Goal: Information Seeking & Learning: Learn about a topic

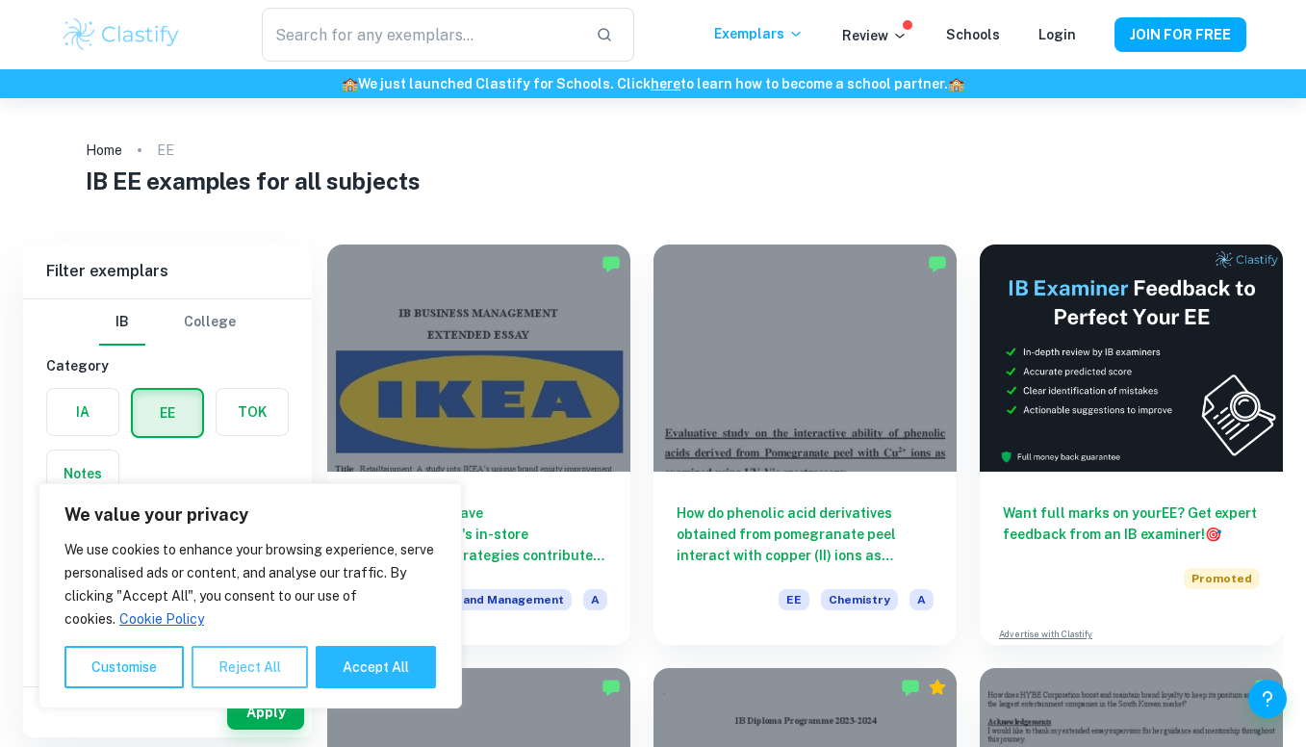
click at [233, 668] on button "Reject All" at bounding box center [250, 667] width 116 height 42
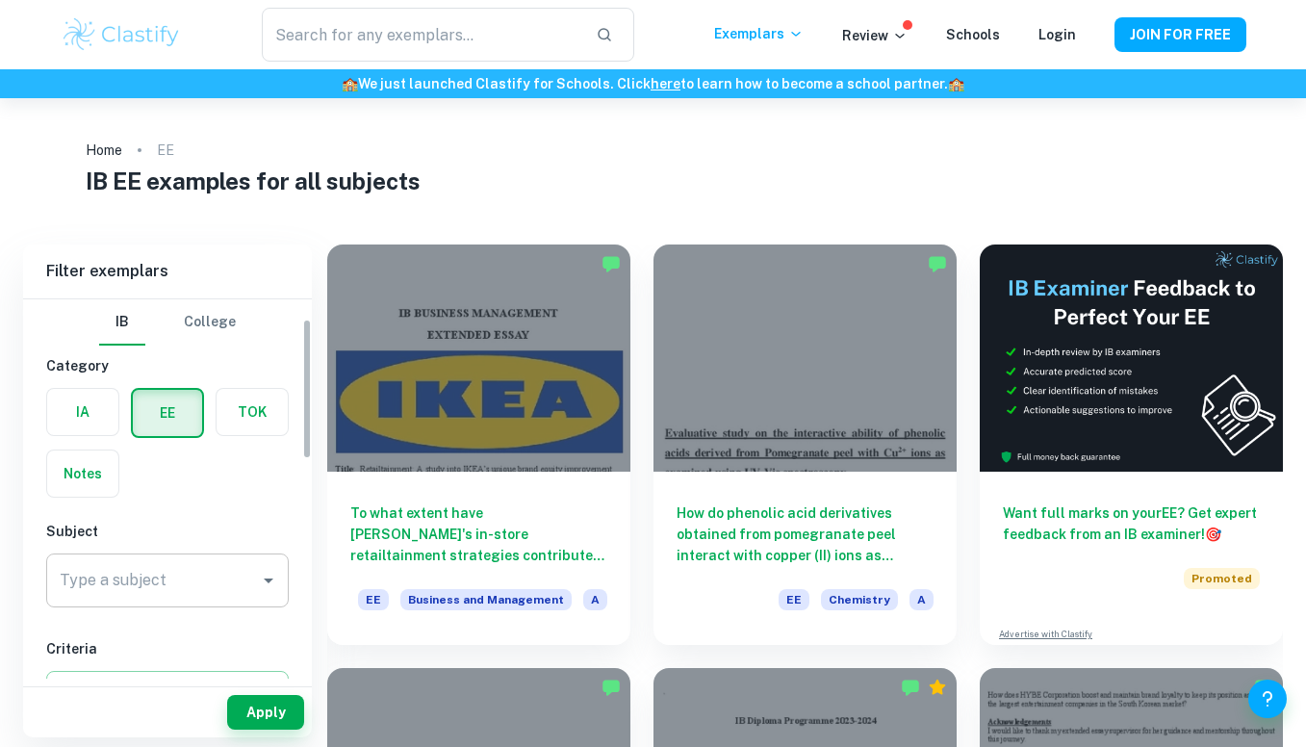
scroll to position [117, 0]
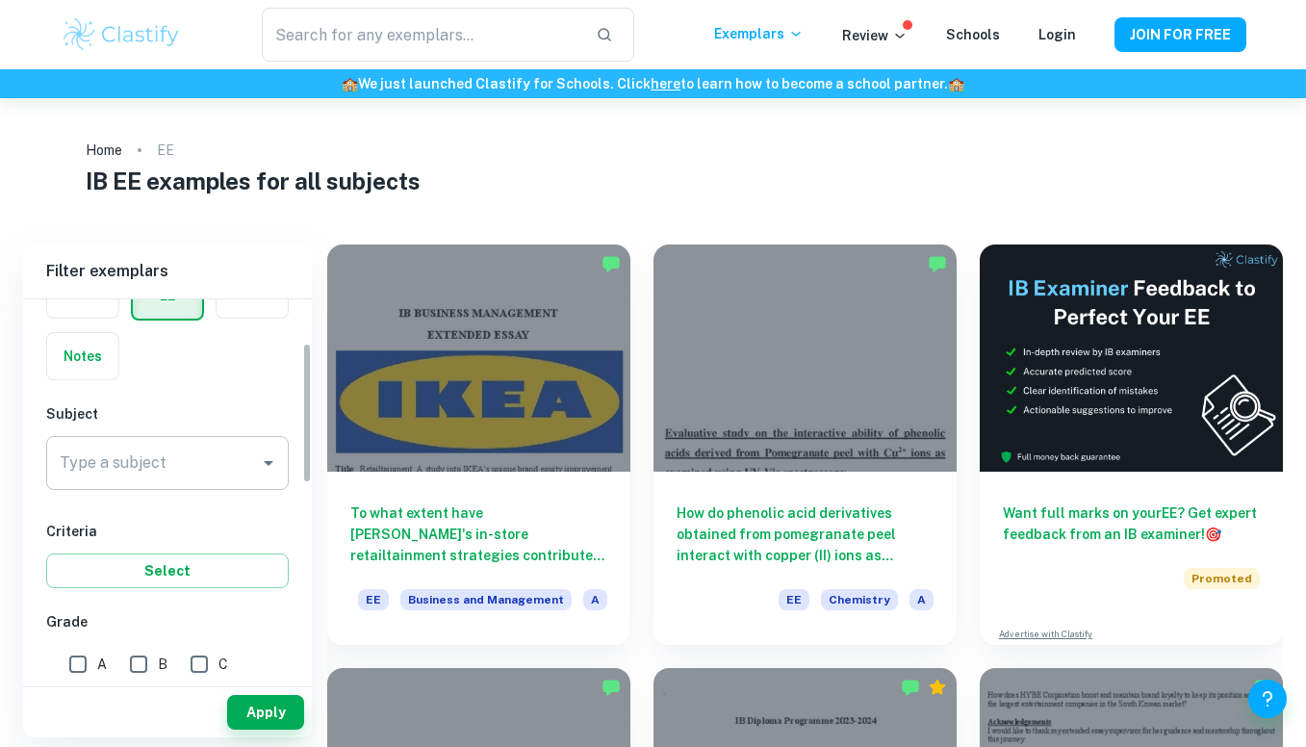
click at [192, 474] on input "Type a subject" at bounding box center [153, 463] width 196 height 37
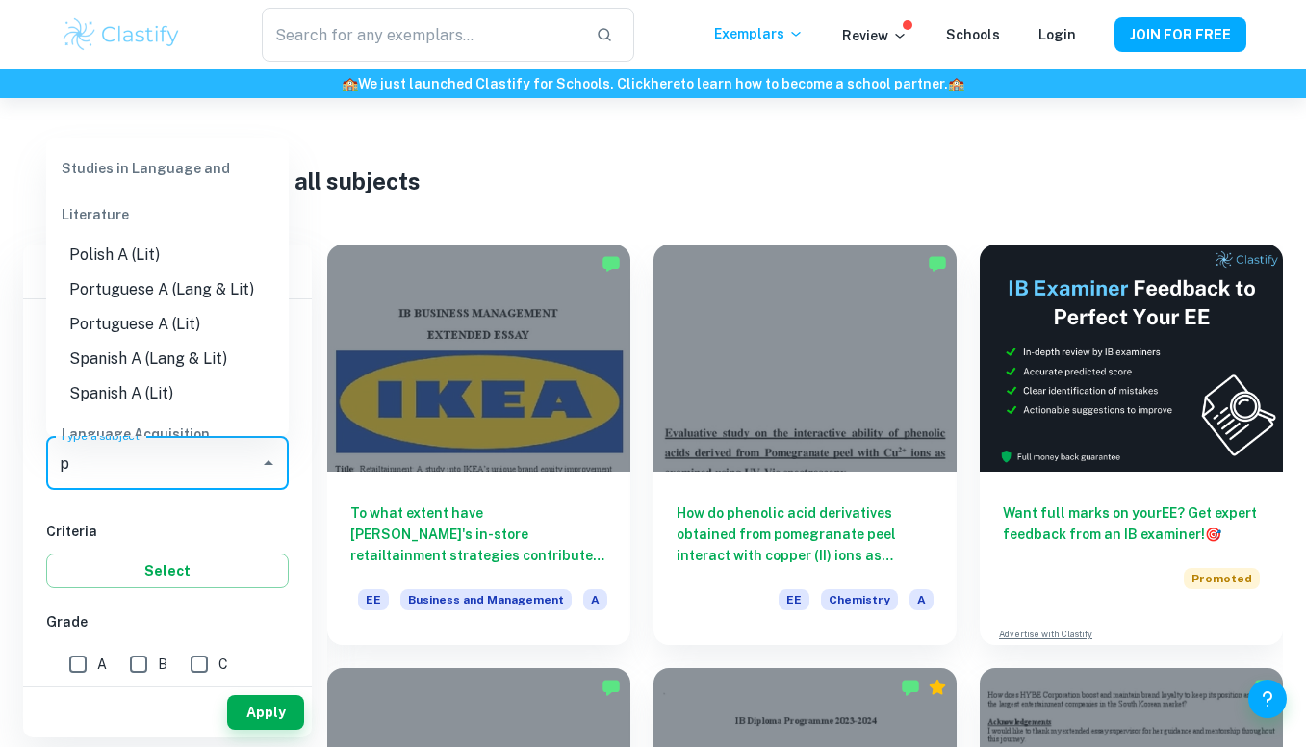
type input "ps"
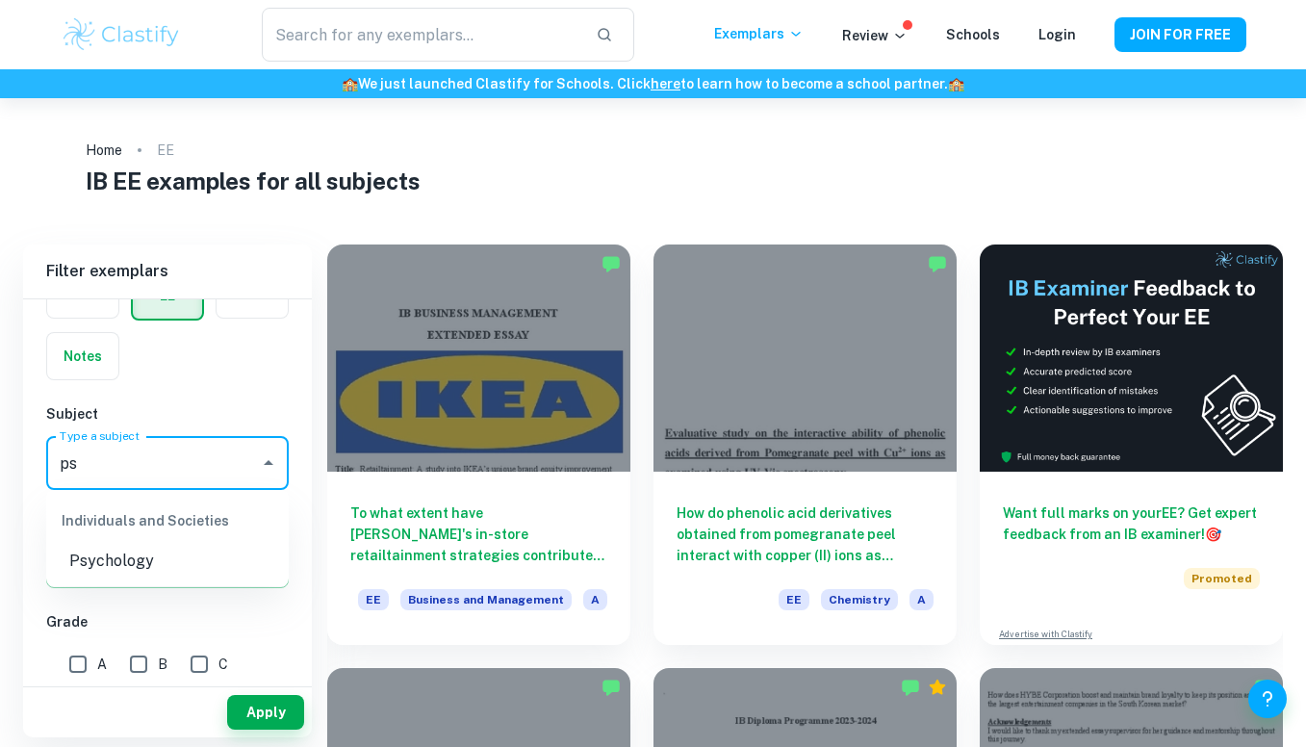
click at [161, 553] on li "Psychology" at bounding box center [167, 561] width 243 height 35
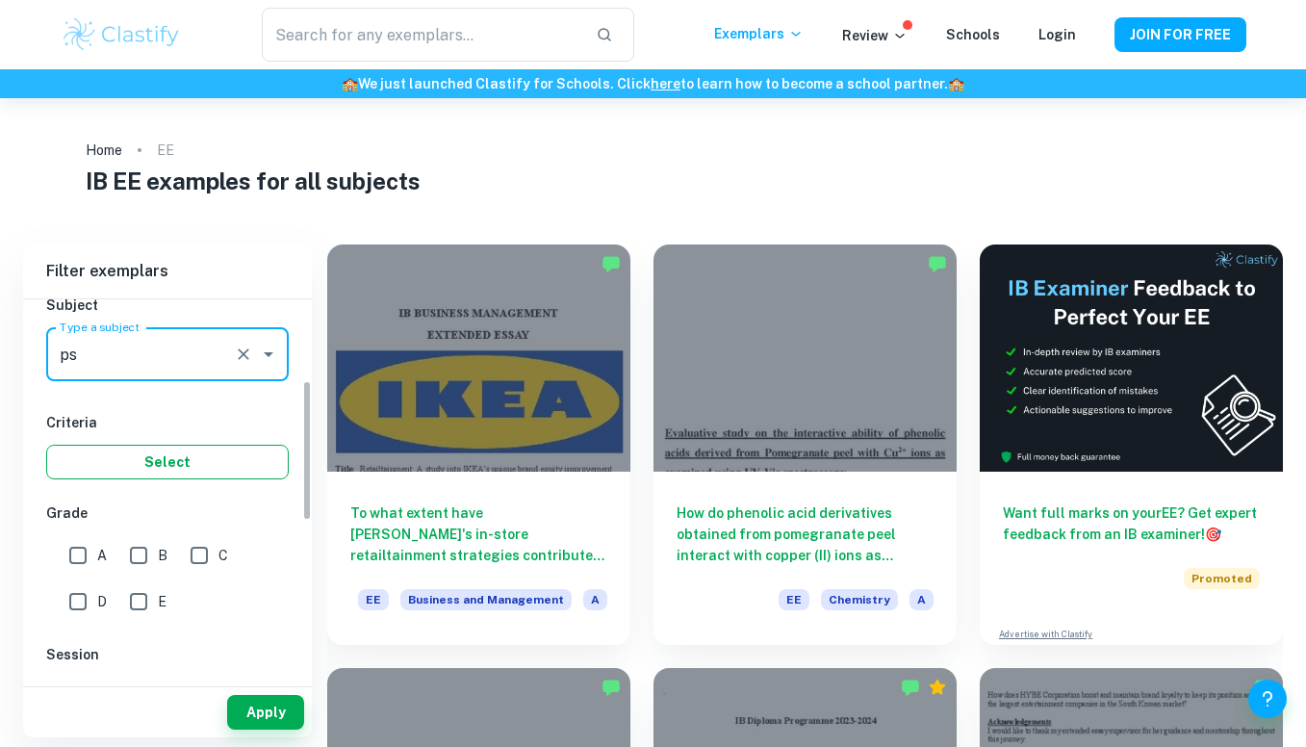
scroll to position [227, 0]
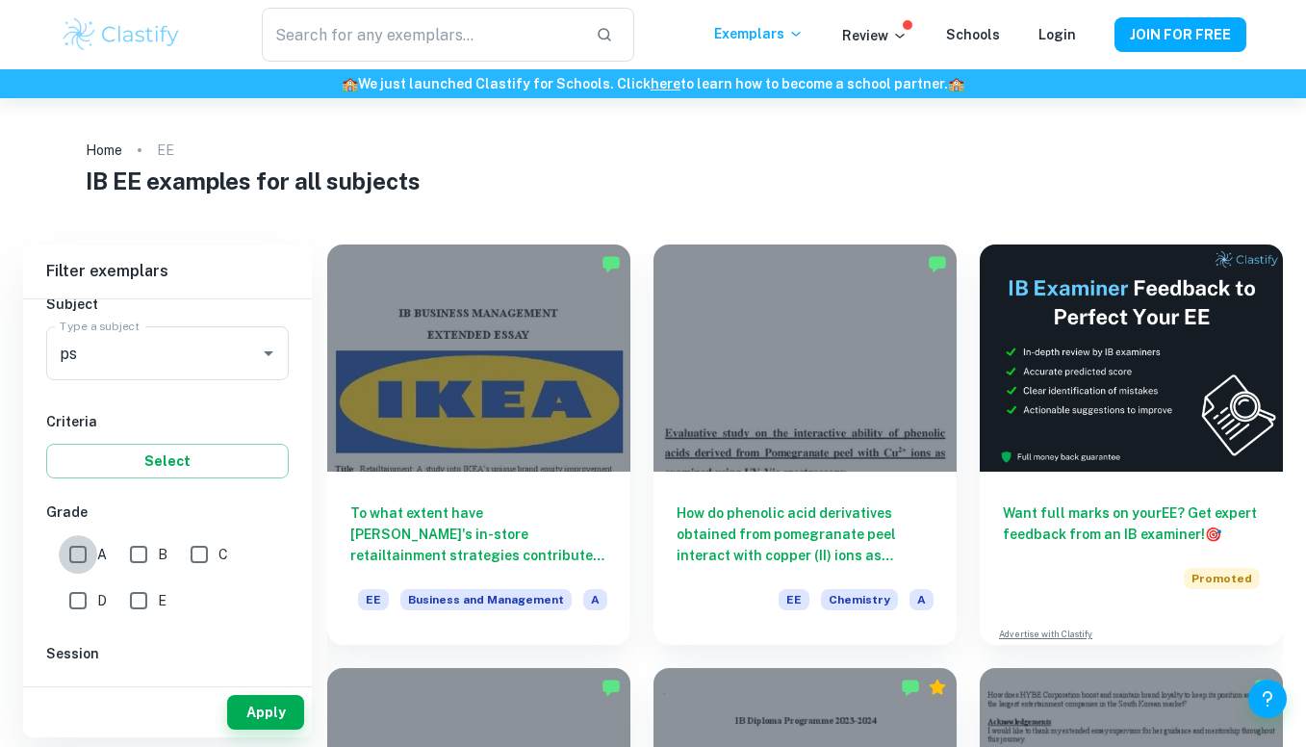
click at [72, 551] on input "A" at bounding box center [78, 554] width 38 height 38
checkbox input "true"
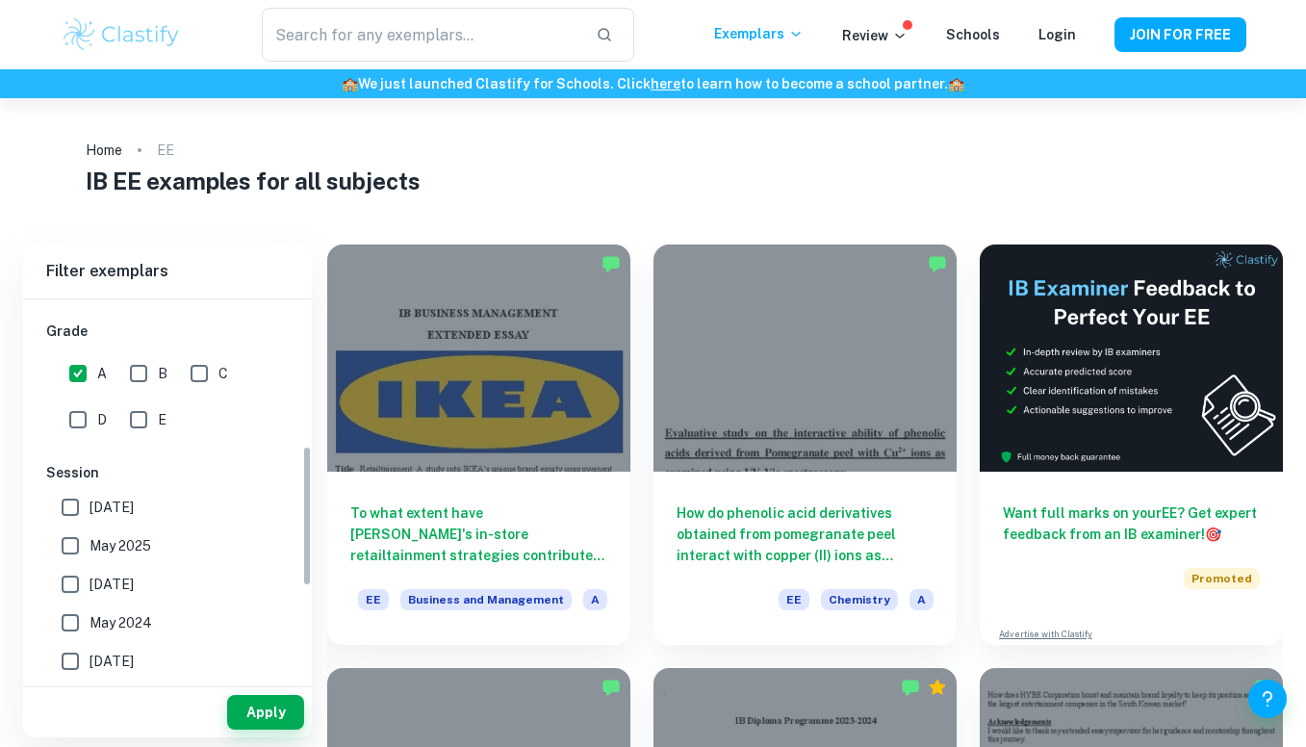
scroll to position [410, 0]
click at [258, 704] on button "Apply" at bounding box center [265, 712] width 77 height 35
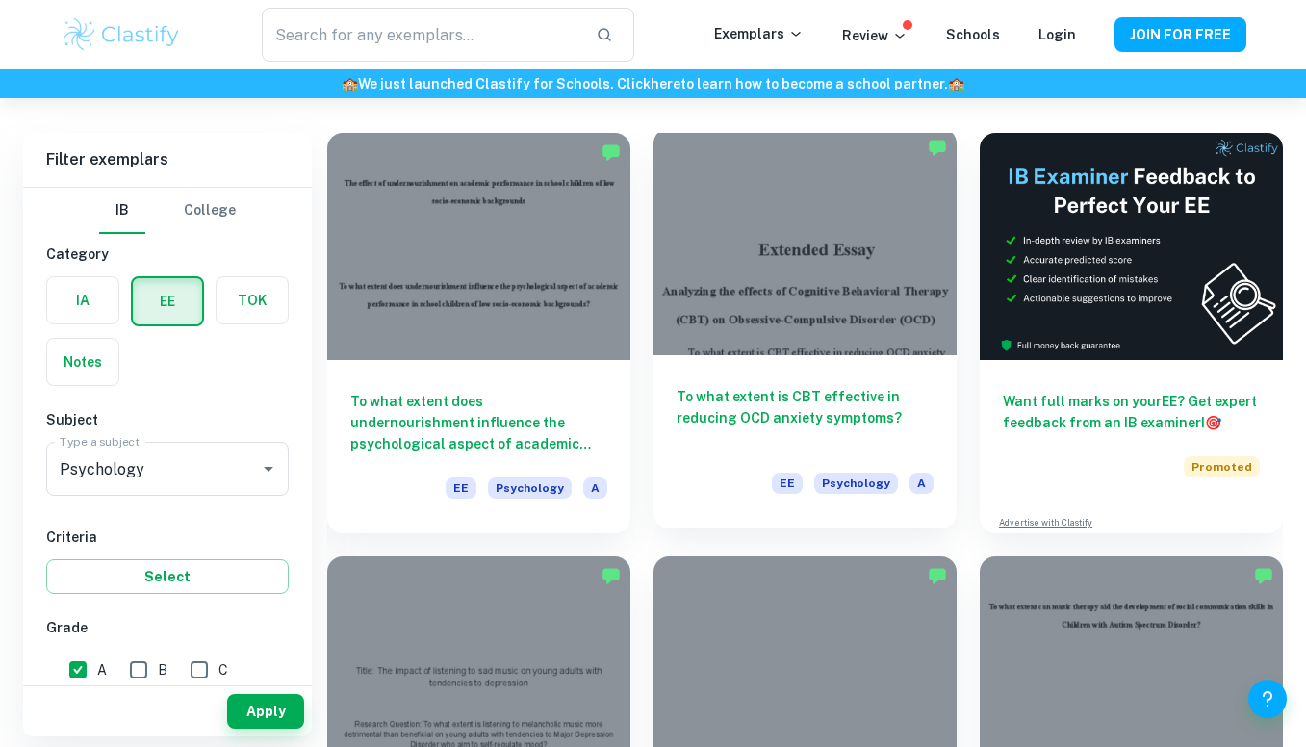
scroll to position [111, 0]
click at [877, 313] on div at bounding box center [804, 242] width 303 height 227
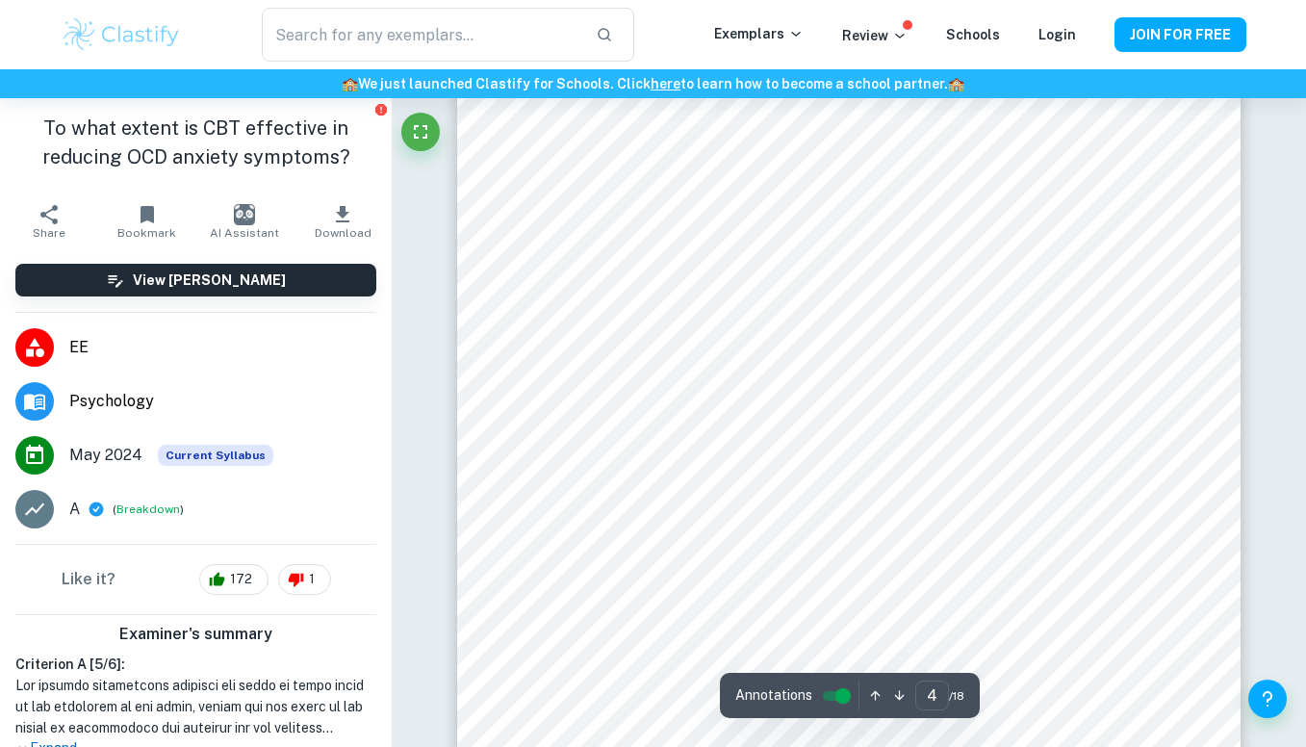
scroll to position [3481, 0]
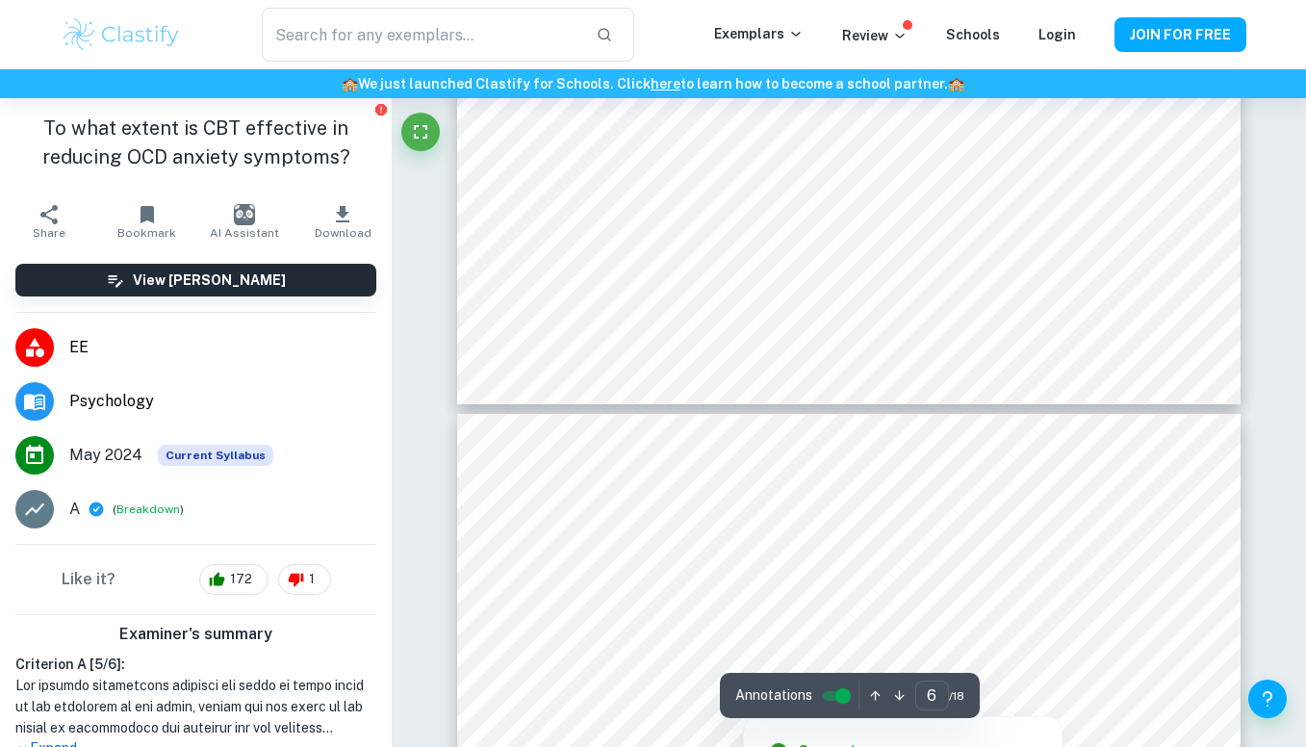
type input "5"
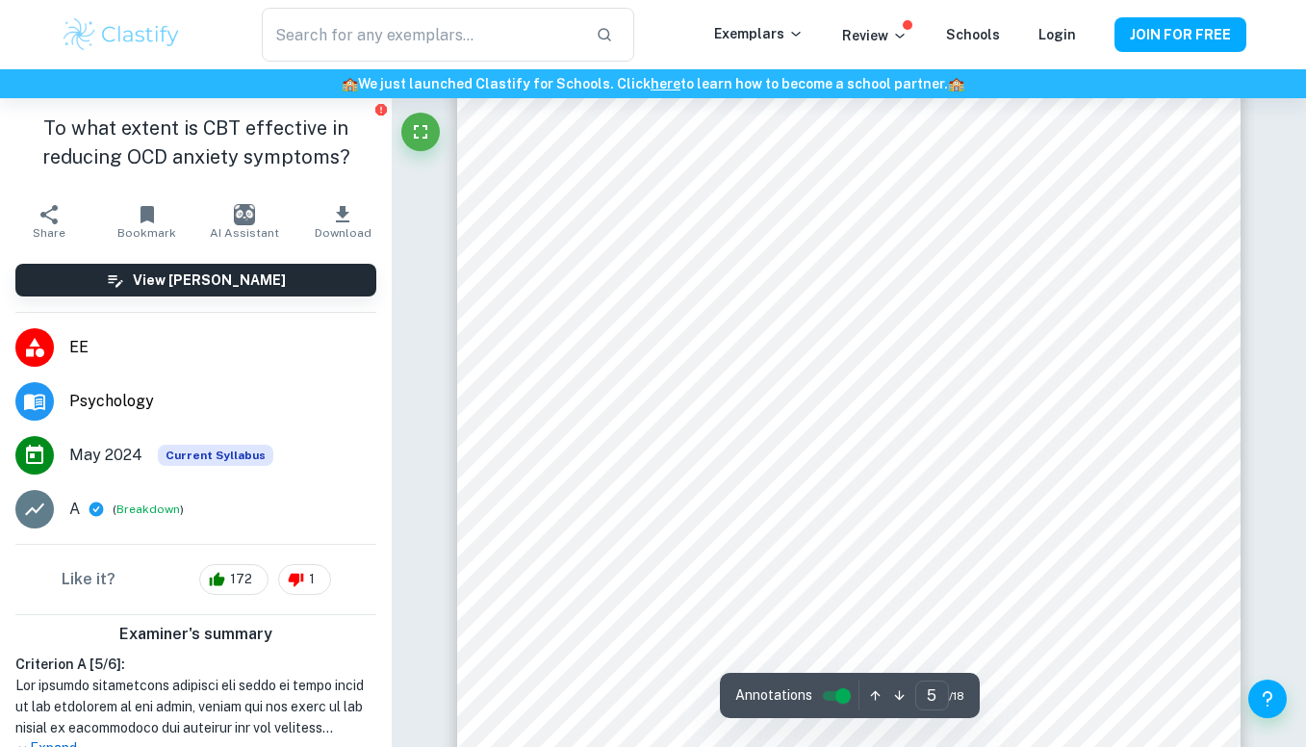
scroll to position [4645, 0]
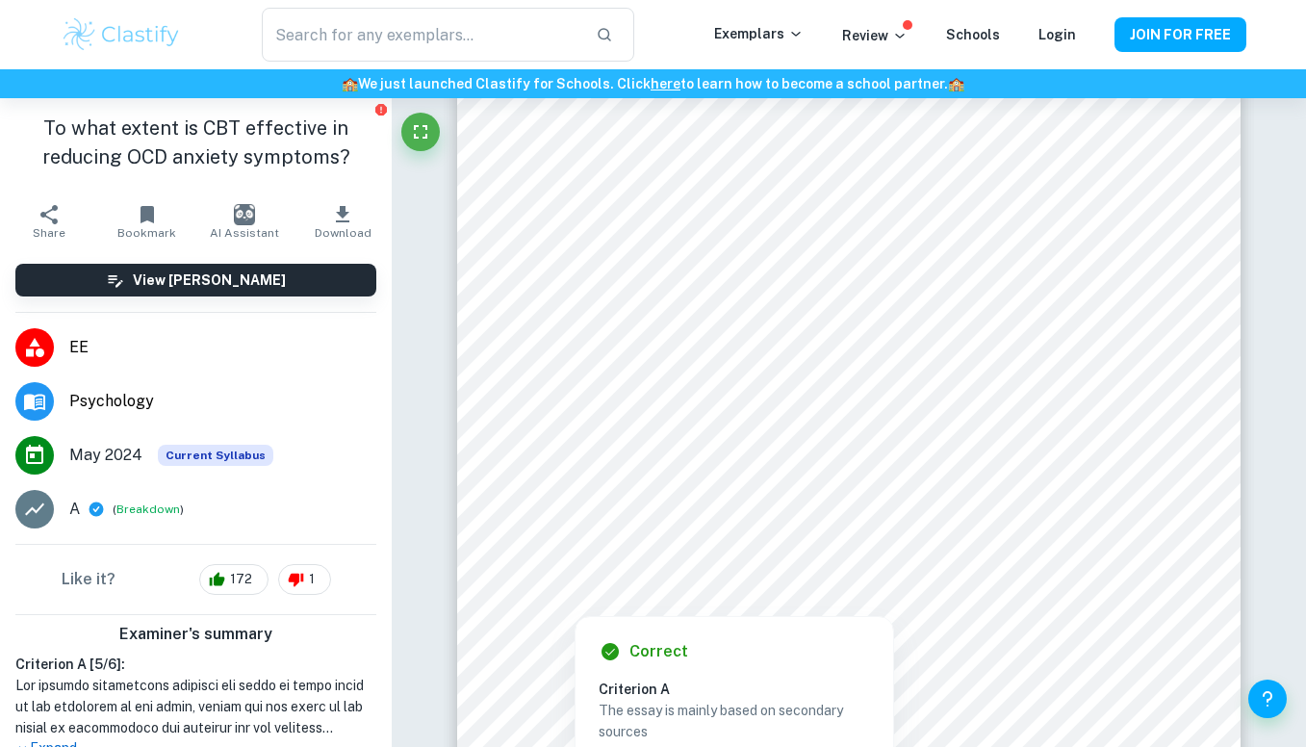
click at [762, 526] on div at bounding box center [850, 542] width 600 height 37
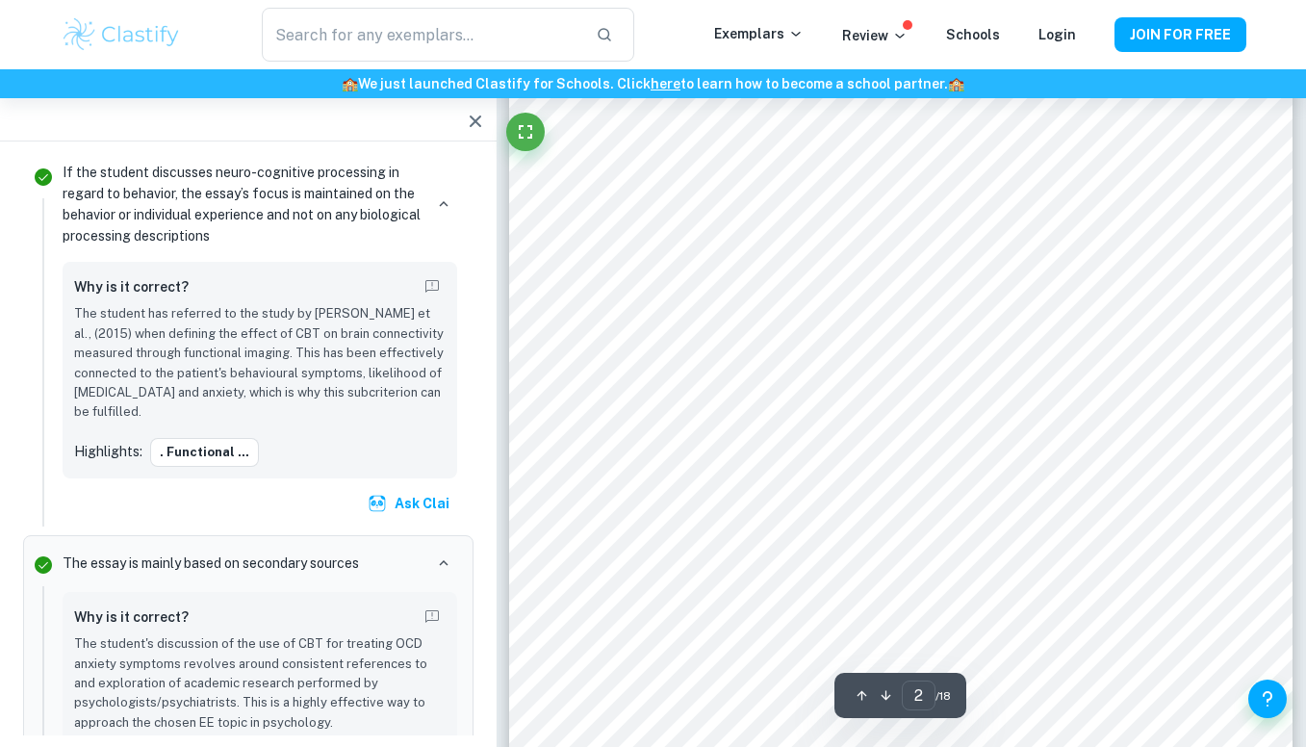
scroll to position [1280, 0]
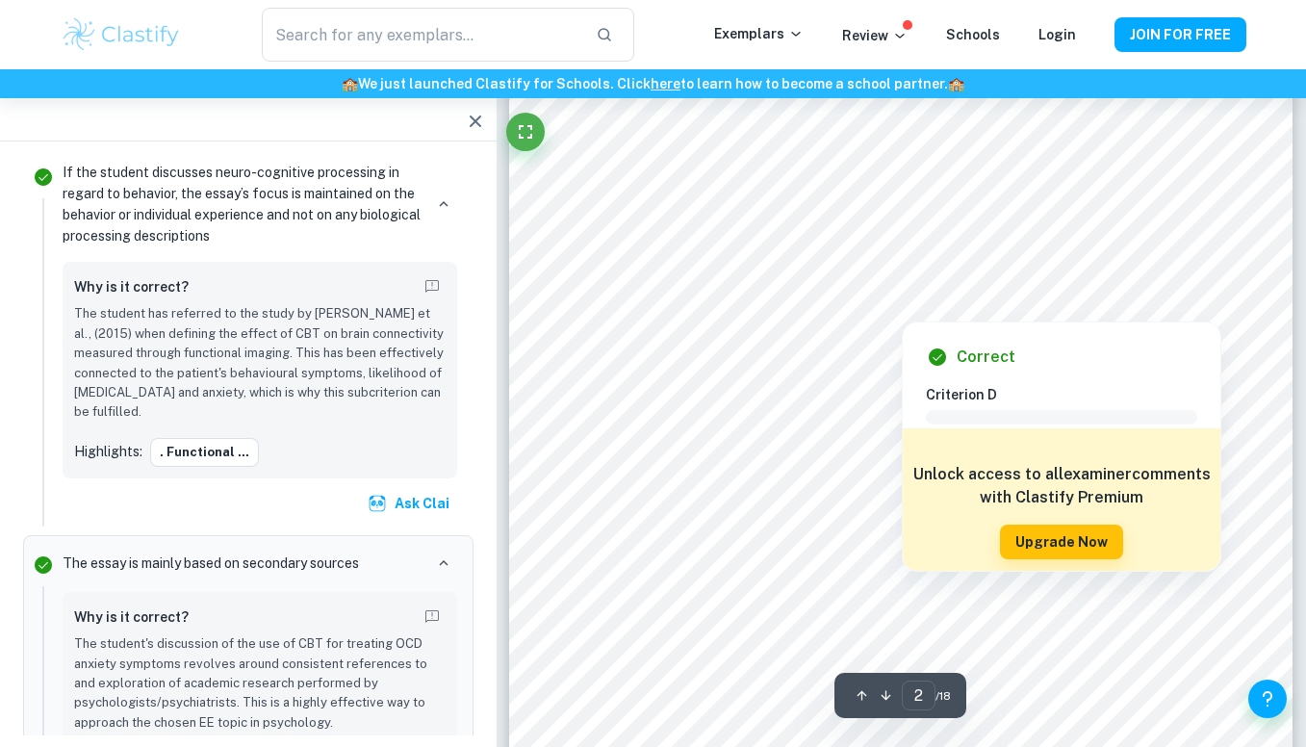
click at [961, 254] on div at bounding box center [902, 272] width 600 height 58
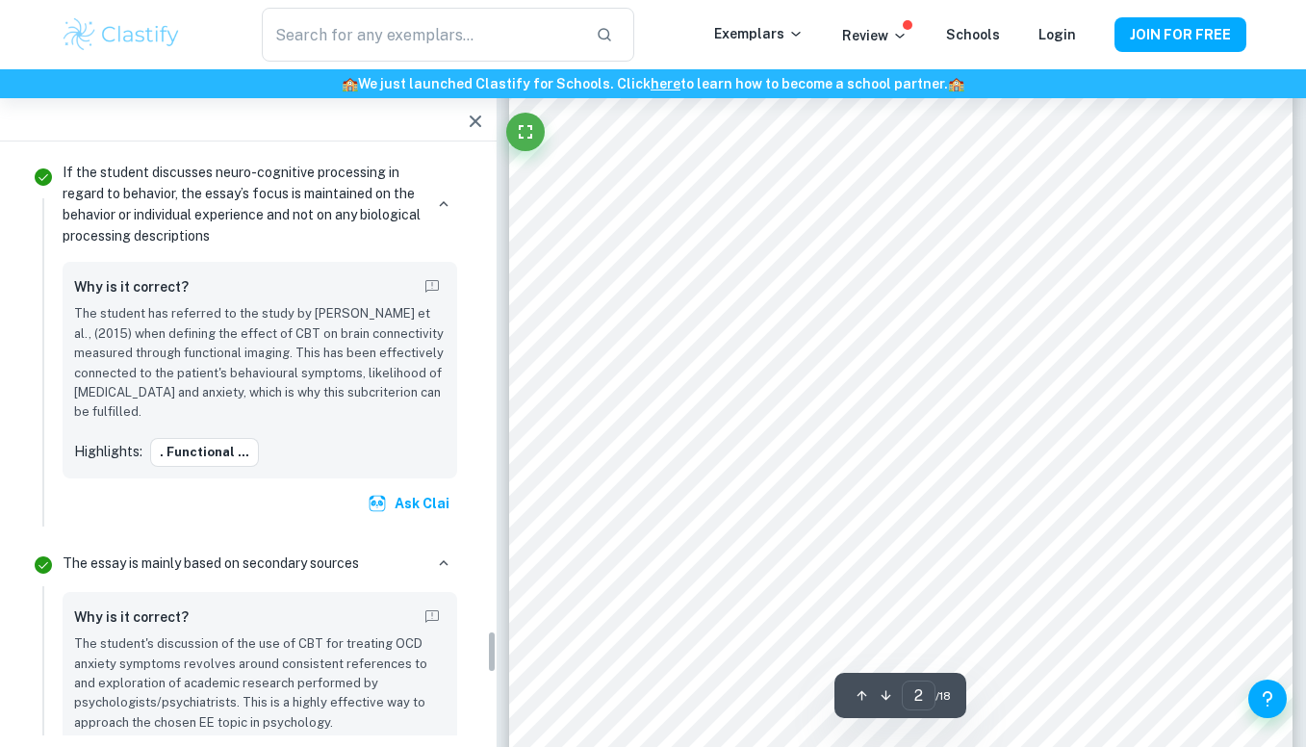
scroll to position [6426, 0]
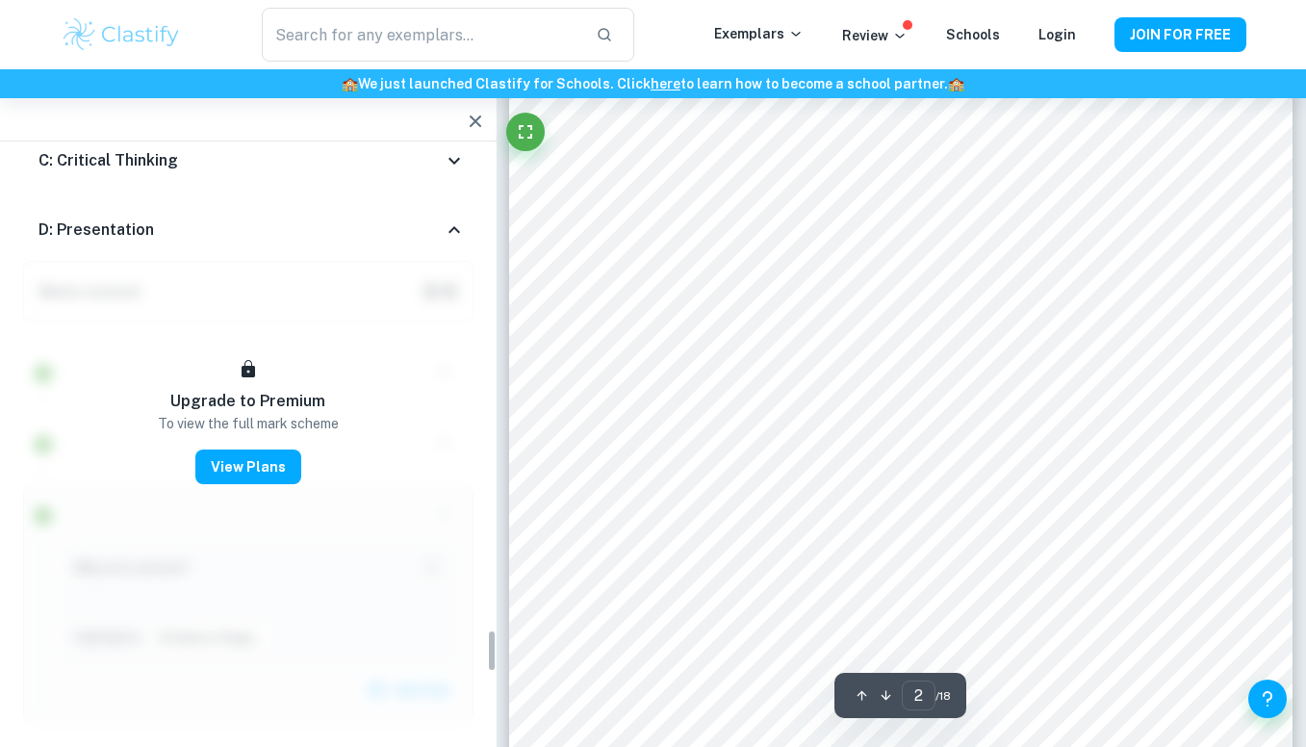
click at [456, 218] on icon at bounding box center [454, 229] width 23 height 23
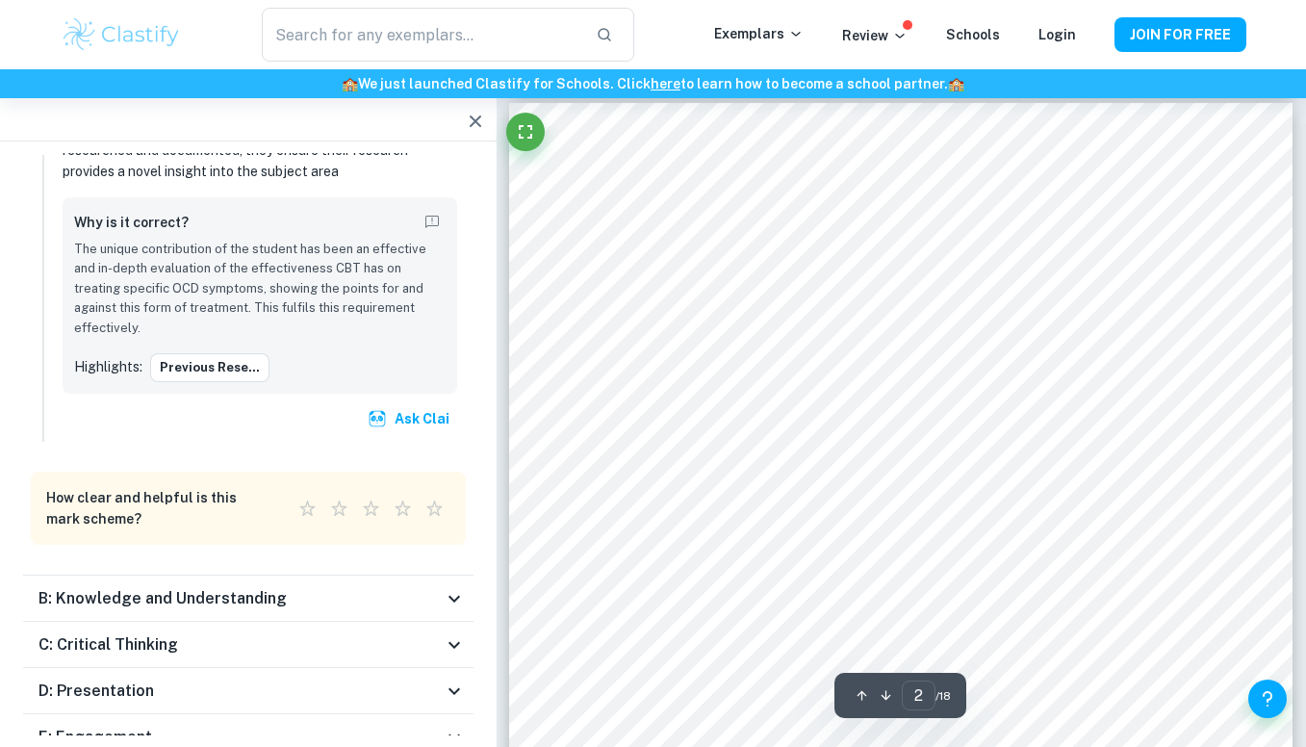
scroll to position [1167, 0]
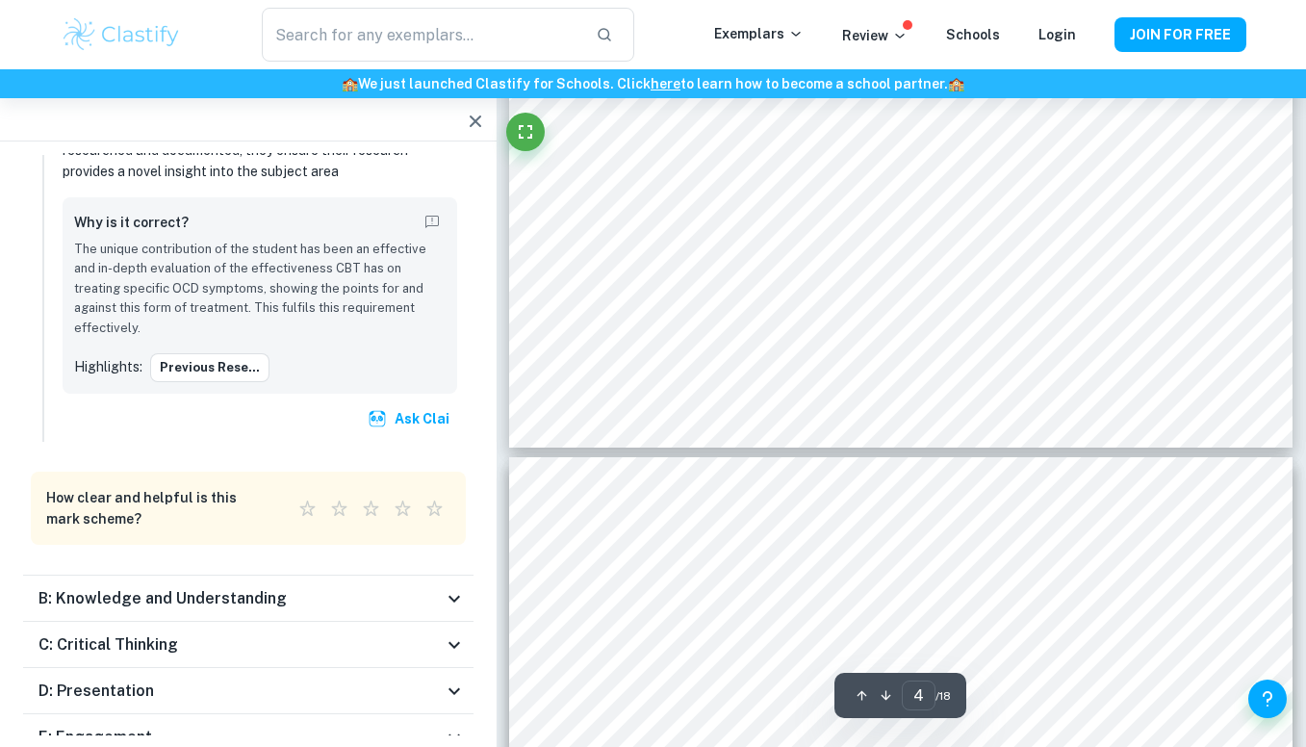
type input "5"
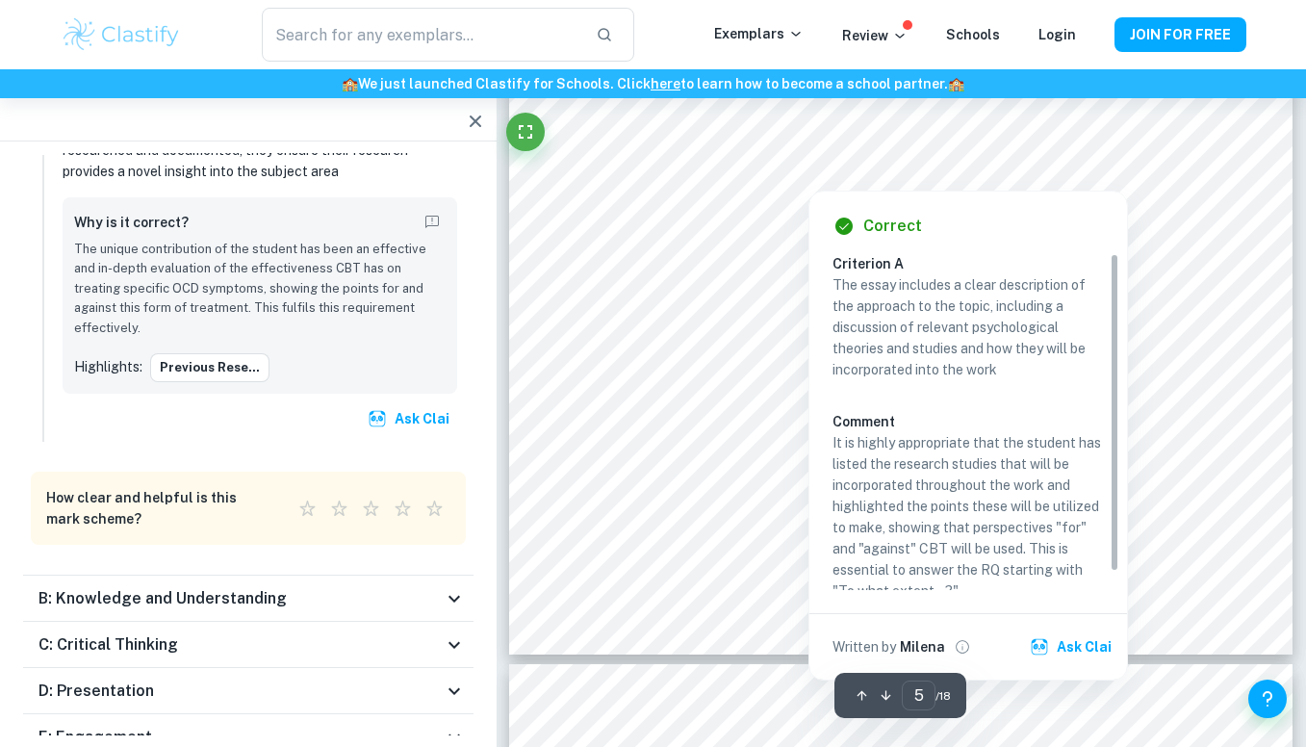
scroll to position [4817, 0]
